Goal: Task Accomplishment & Management: Use online tool/utility

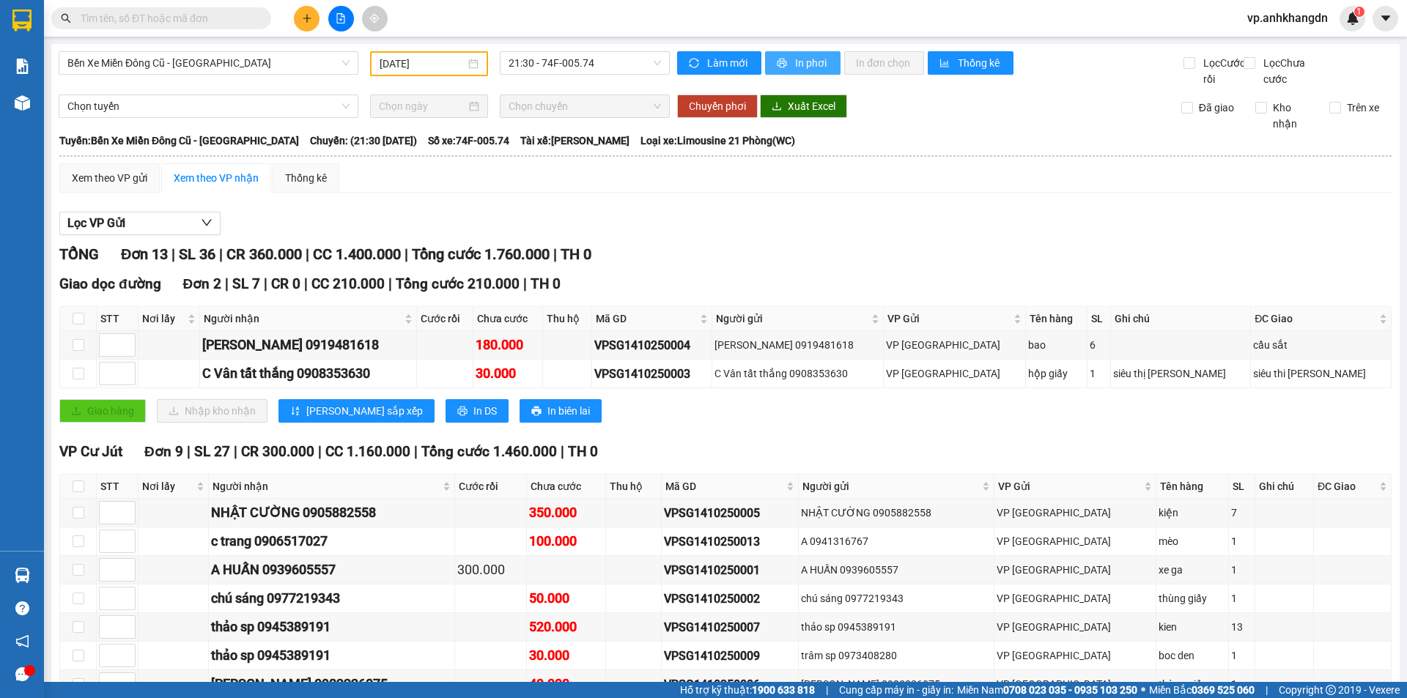
click at [817, 70] on span "In phơi" at bounding box center [812, 63] width 34 height 16
click at [256, 69] on span "Bến Xe Miền Đông Cũ - [GEOGRAPHIC_DATA]" at bounding box center [208, 63] width 282 height 22
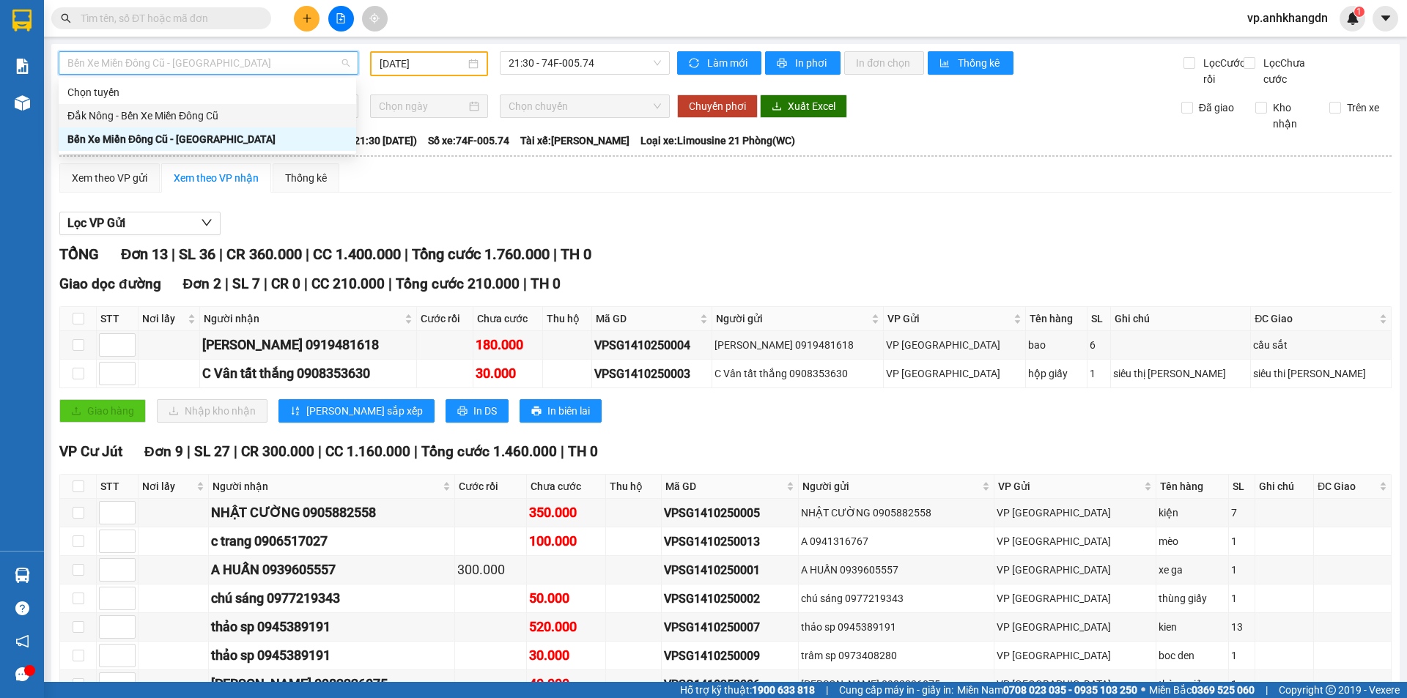
click at [233, 117] on div "Đắk Nông - Bến Xe Miền Đông Cũ" at bounding box center [207, 116] width 280 height 16
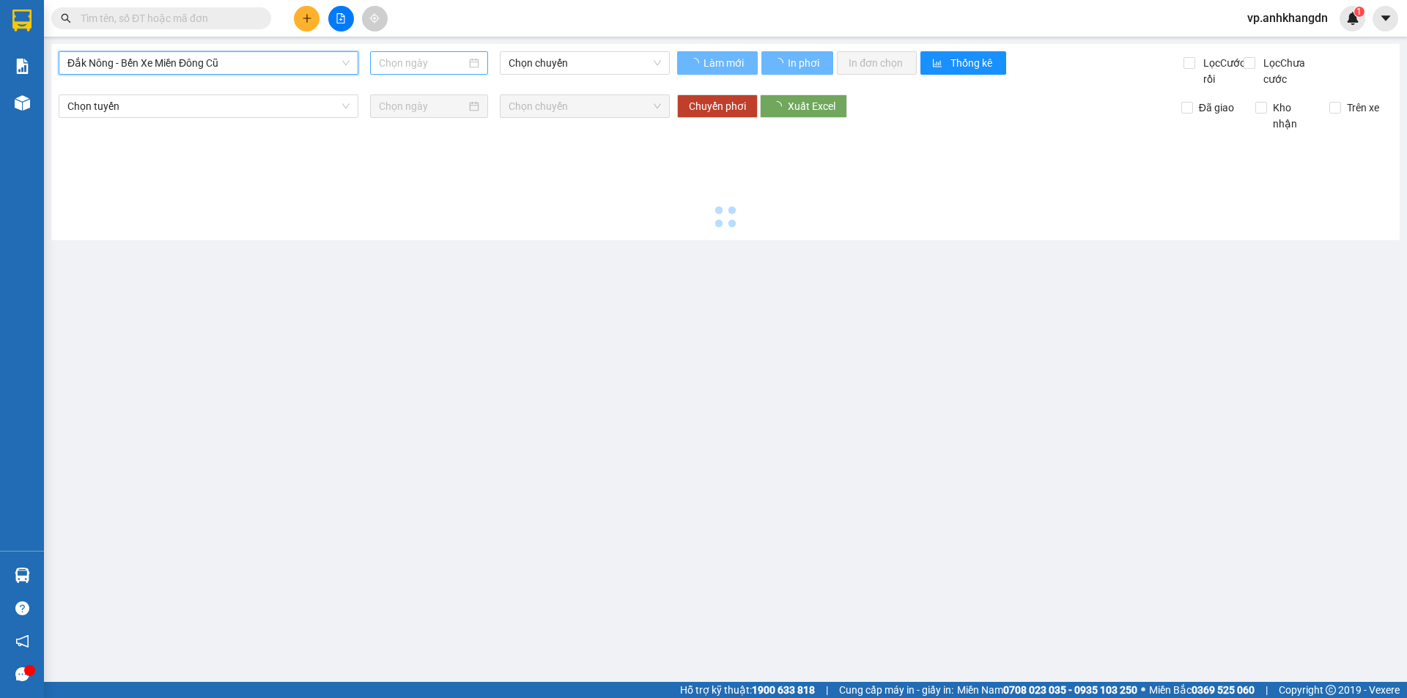
click at [437, 63] on input at bounding box center [422, 63] width 87 height 16
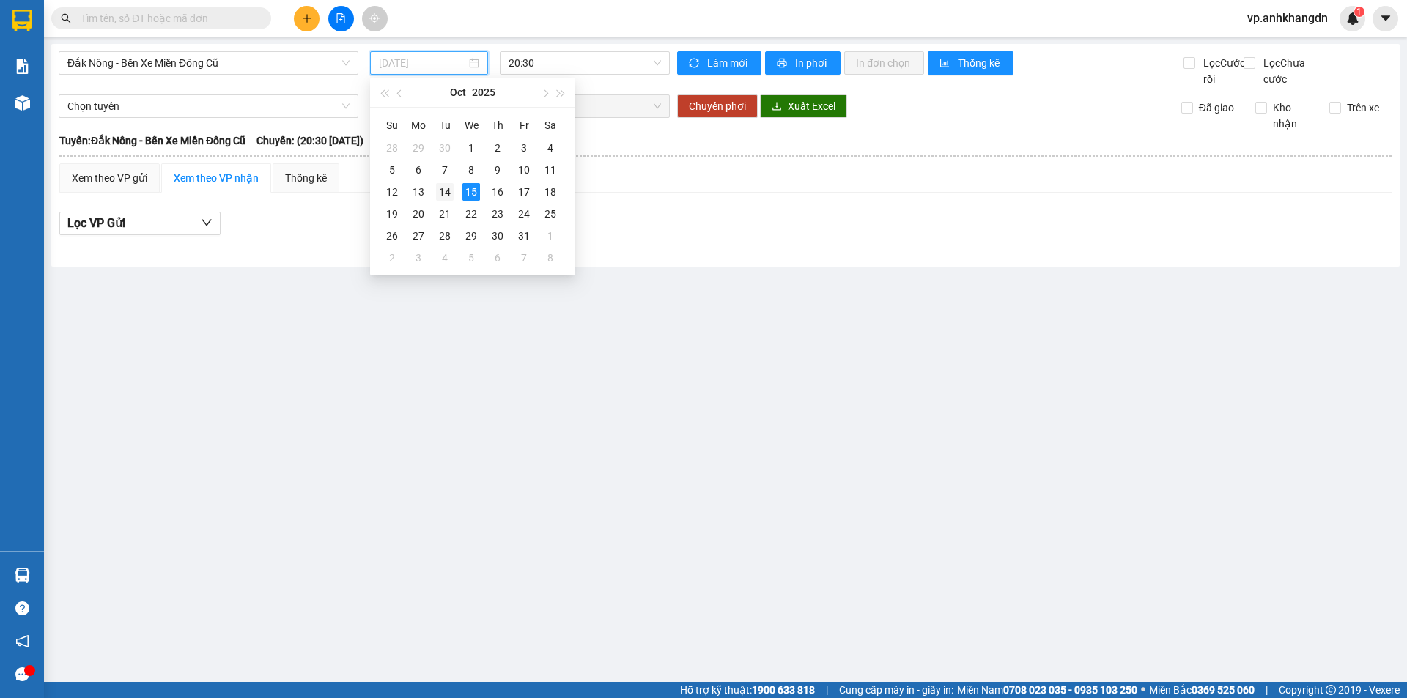
click at [449, 193] on div "14" at bounding box center [445, 192] width 18 height 18
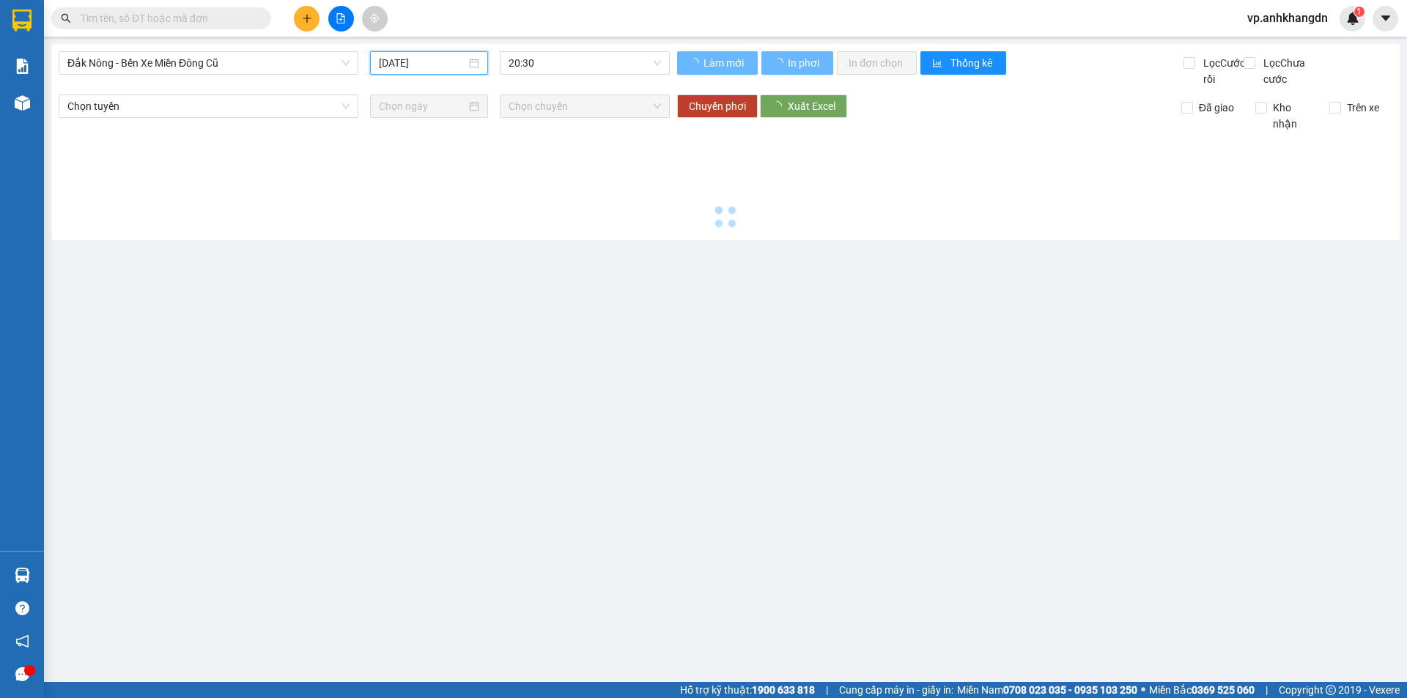
type input "[DATE]"
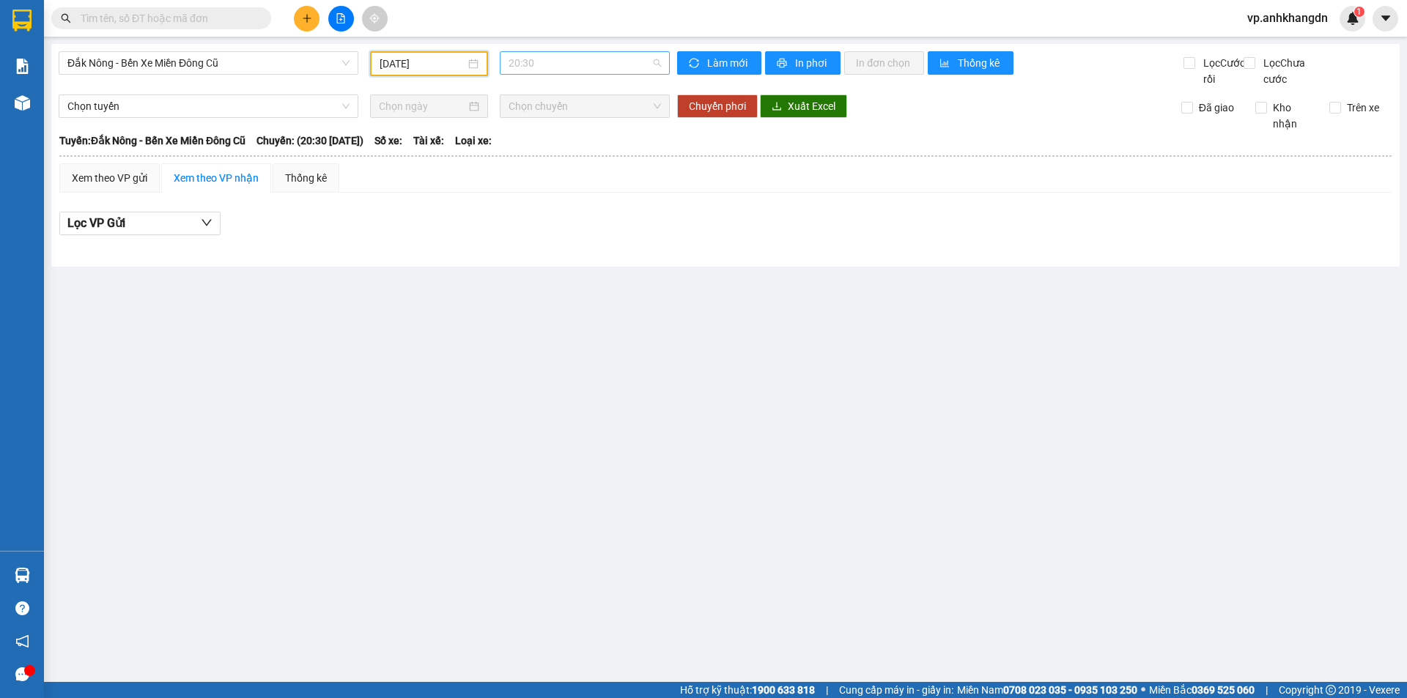
click at [552, 62] on span "20:30" at bounding box center [585, 63] width 152 height 22
click at [564, 141] on div "21:30 - 74F-005.97" at bounding box center [566, 139] width 114 height 16
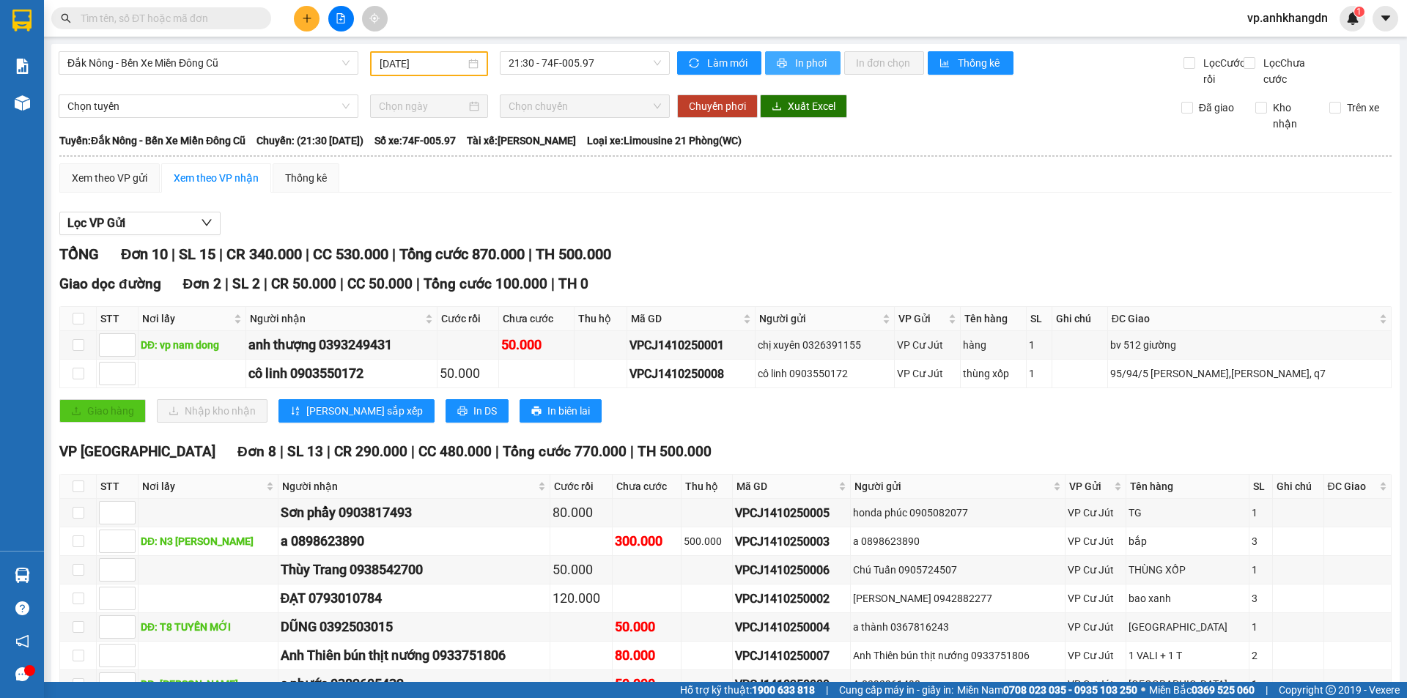
click at [806, 63] on span "In phơi" at bounding box center [812, 63] width 34 height 16
